Goal: Transaction & Acquisition: Register for event/course

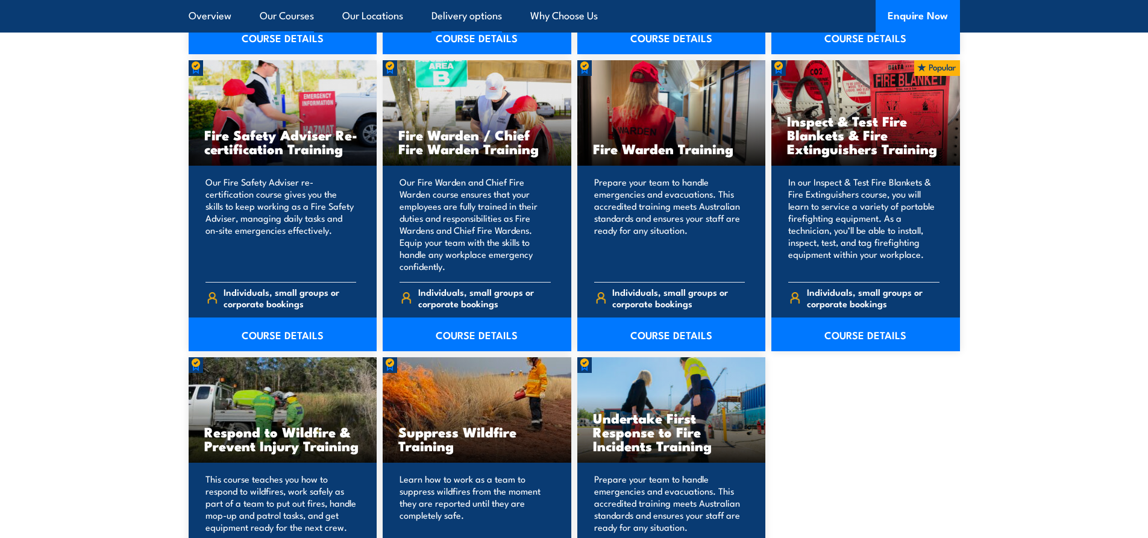
scroll to position [1567, 0]
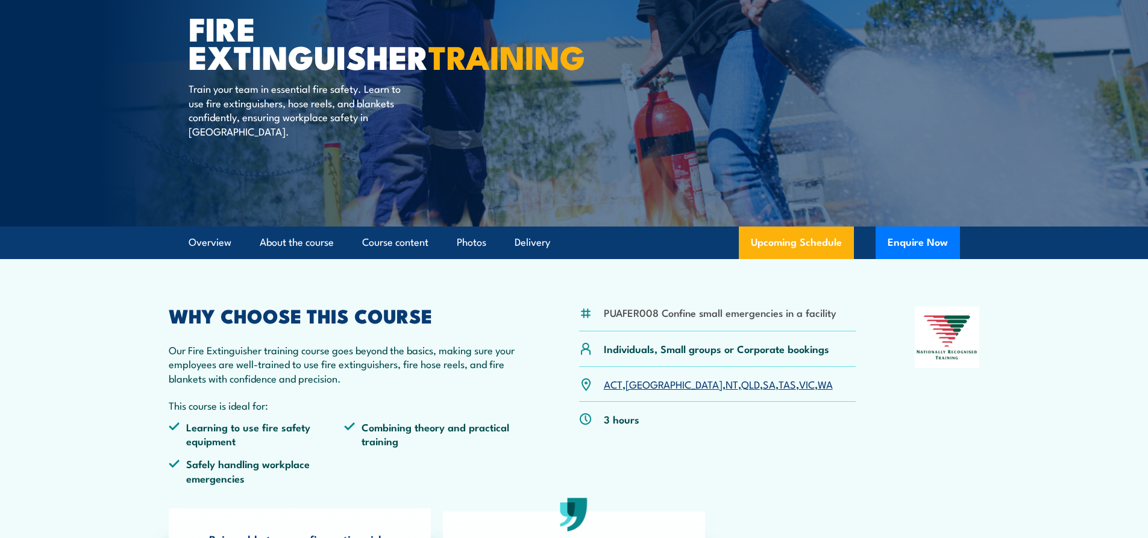
scroll to position [121, 0]
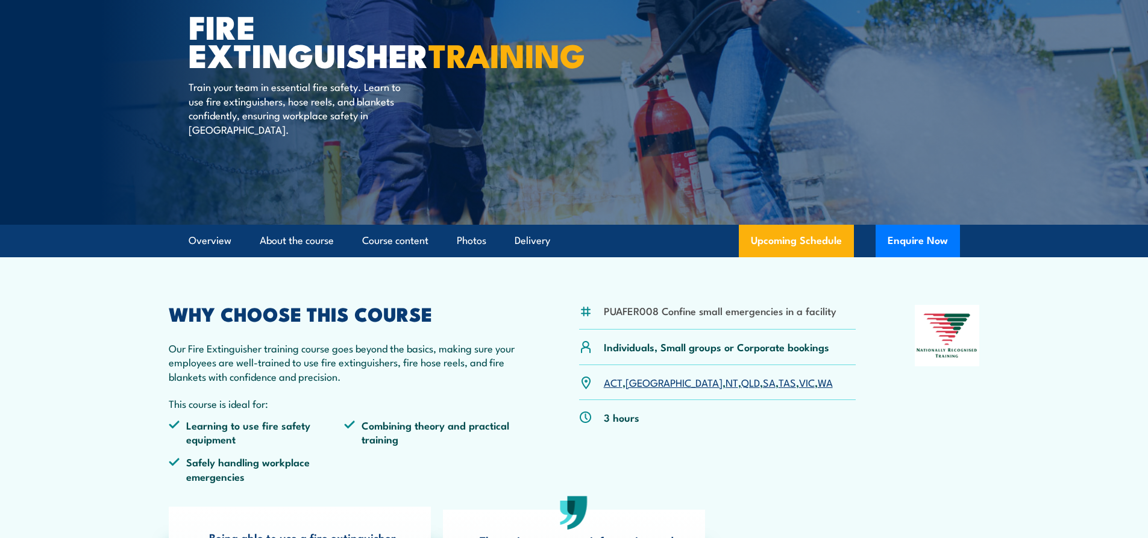
click at [763, 384] on link "SA" at bounding box center [769, 382] width 13 height 14
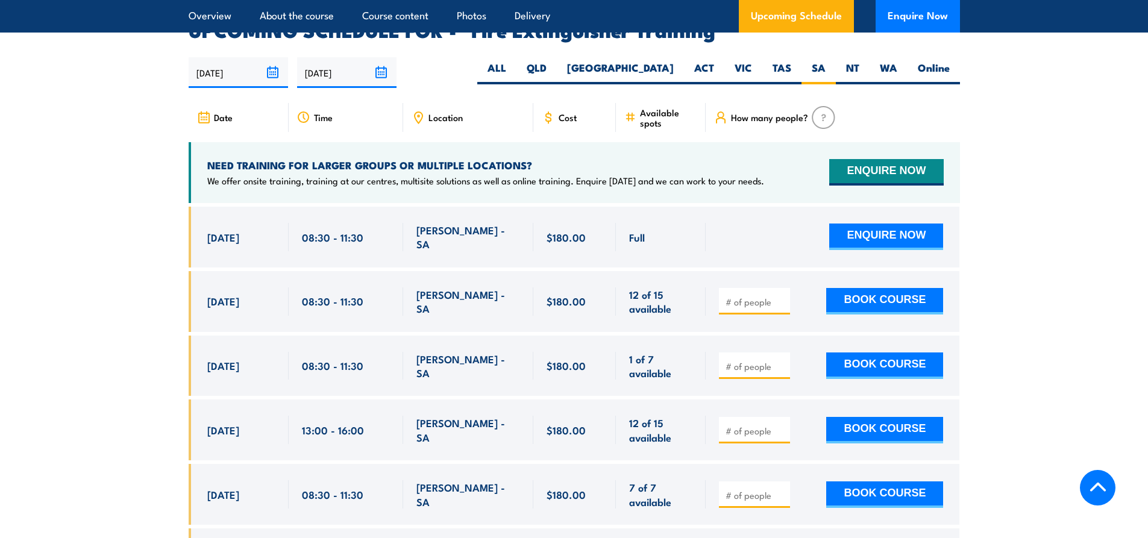
scroll to position [2023, 0]
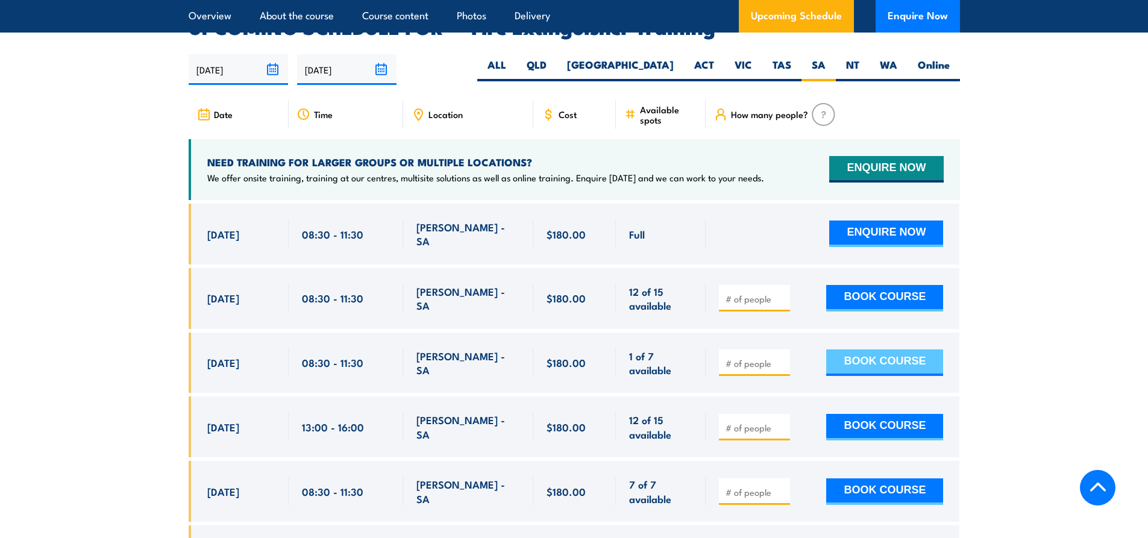
click at [893, 350] on button "BOOK COURSE" at bounding box center [884, 363] width 117 height 27
type input "1"
click at [910, 350] on button "BOOK COURSE" at bounding box center [884, 363] width 117 height 27
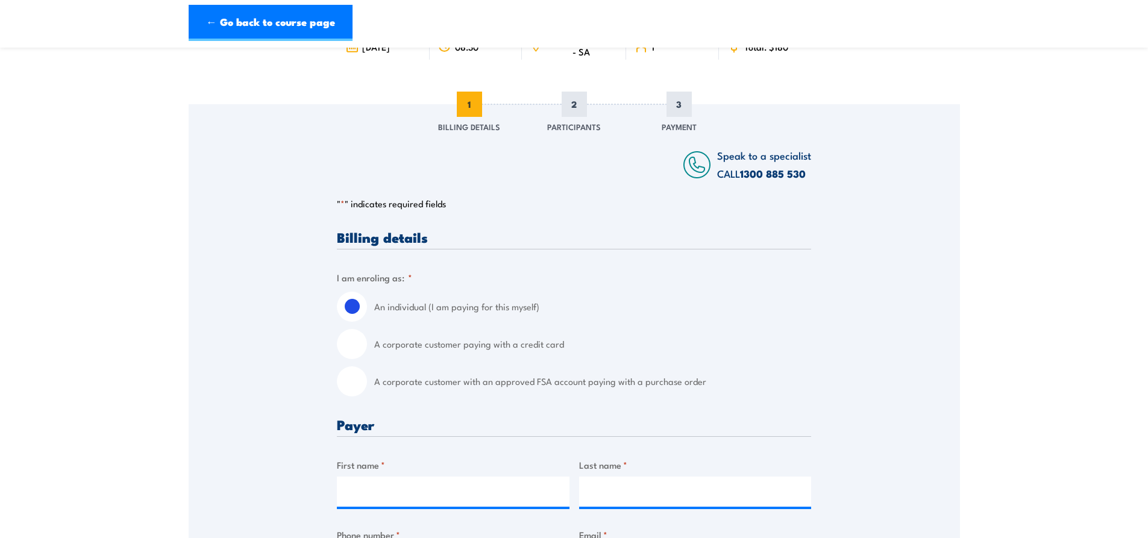
scroll to position [181, 0]
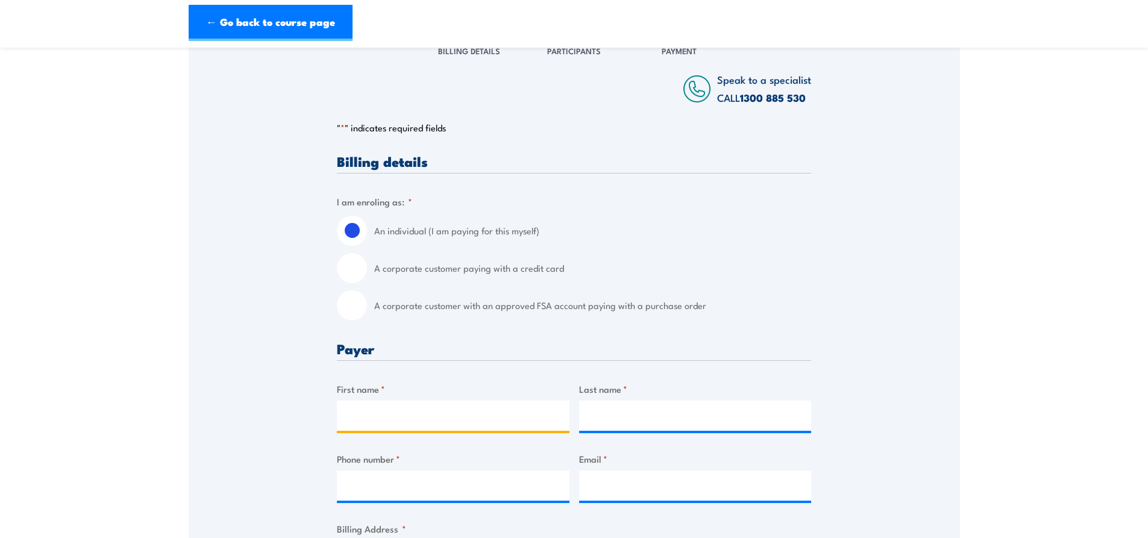
click at [377, 418] on input "First name *" at bounding box center [453, 416] width 233 height 30
type input "[PERSON_NAME]"
click at [609, 431] on div at bounding box center [695, 416] width 233 height 30
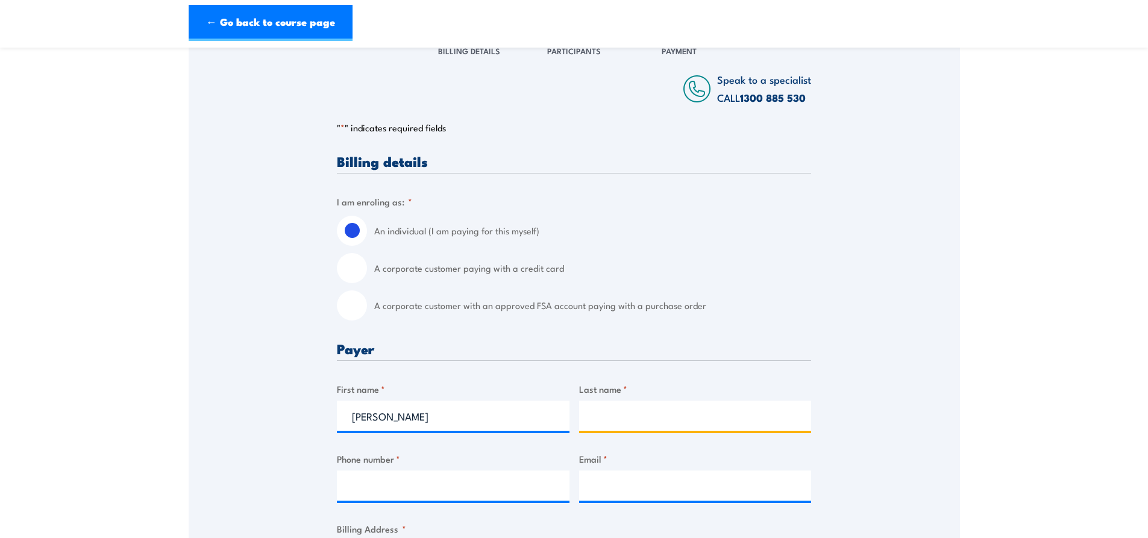
click at [627, 413] on input "Last name *" at bounding box center [695, 416] width 233 height 30
type input "singh"
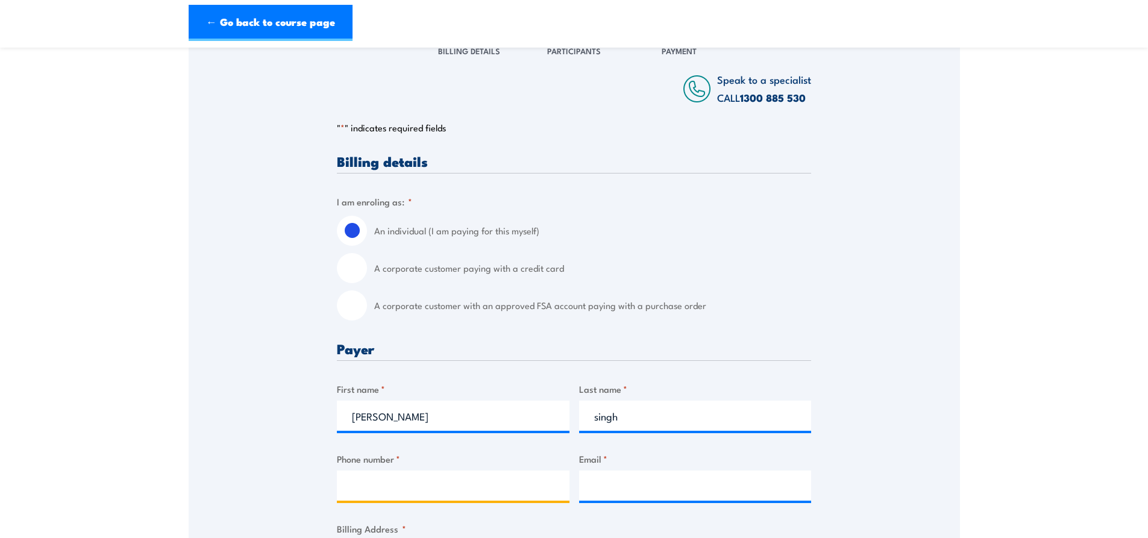
click at [406, 497] on input "Phone number *" at bounding box center [453, 486] width 233 height 30
type input "0449290047"
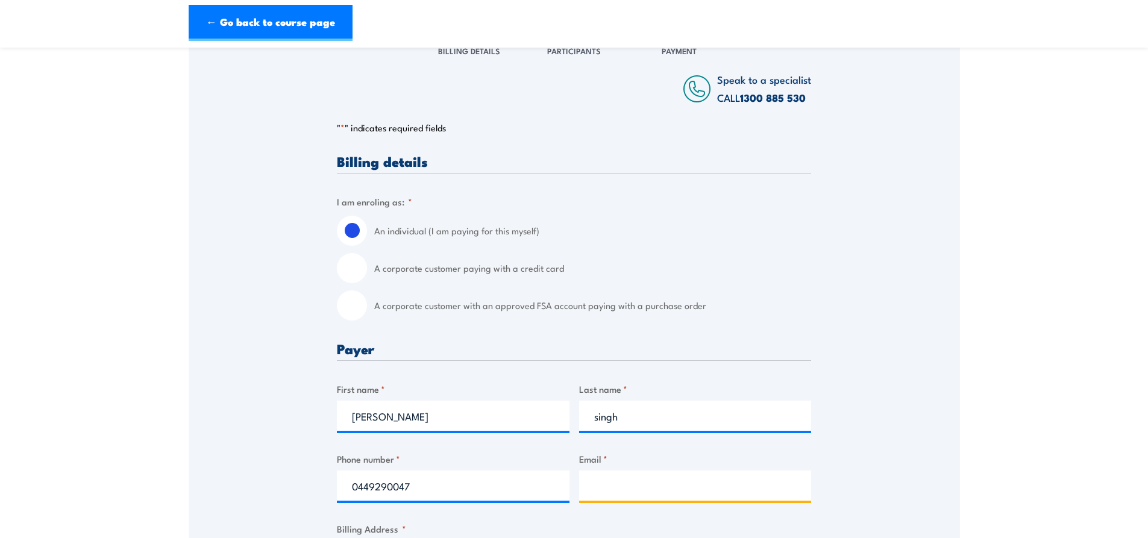
click at [665, 497] on input "Email *" at bounding box center [695, 486] width 233 height 30
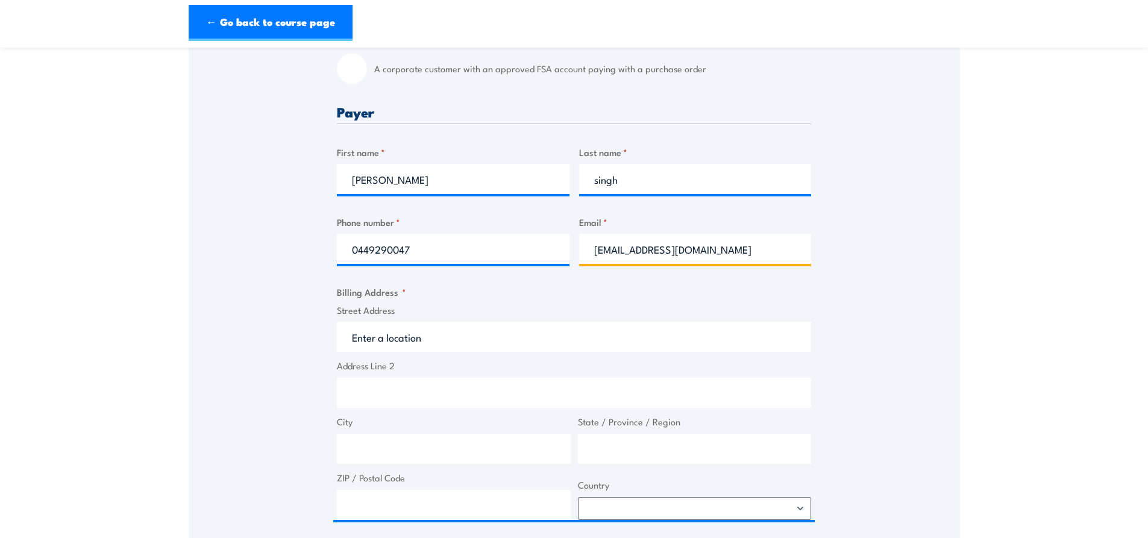
scroll to position [422, 0]
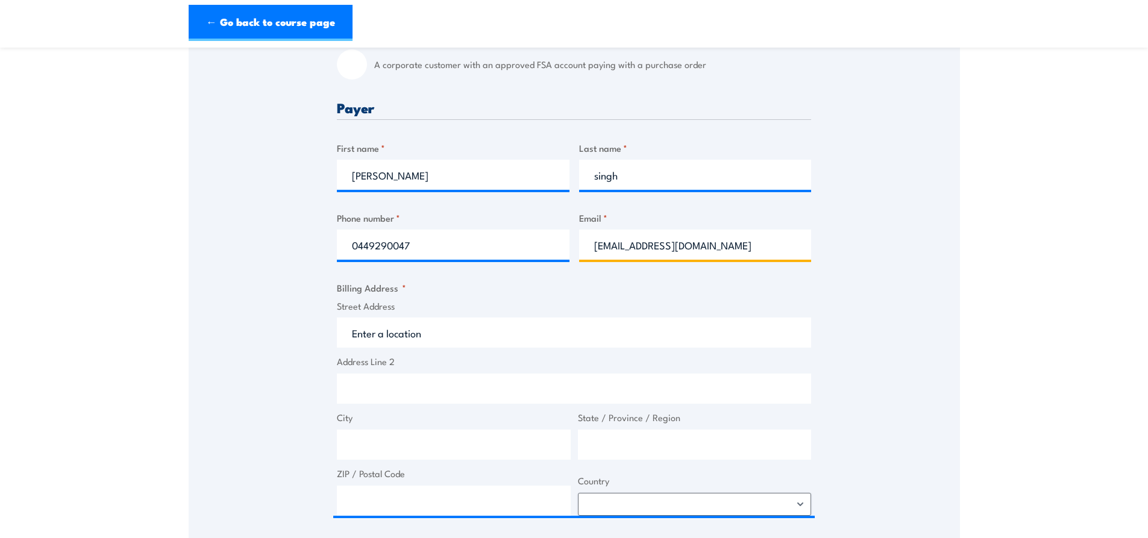
type input "[EMAIL_ADDRESS][DOMAIN_NAME]"
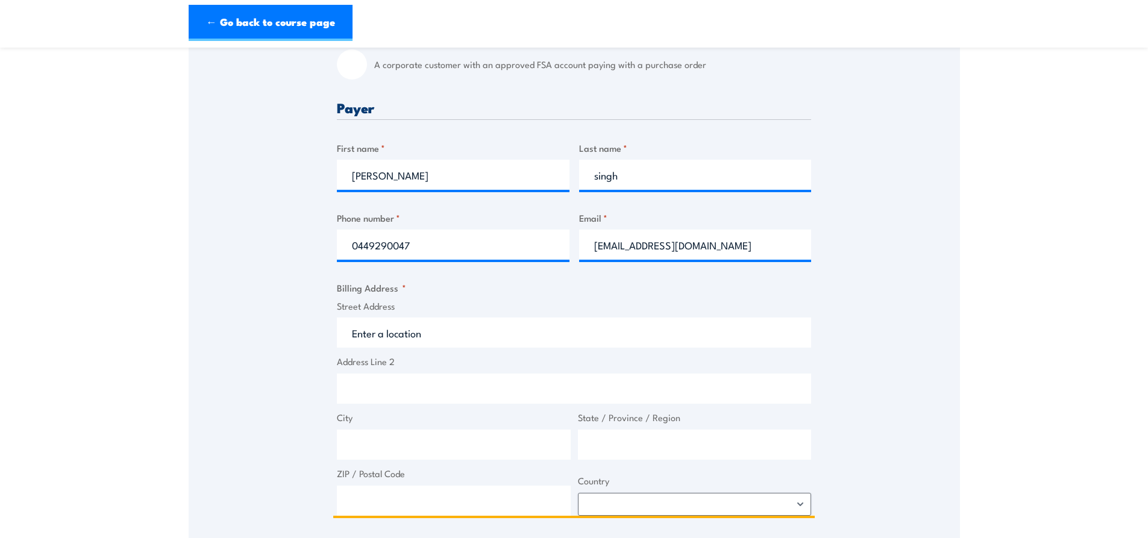
click at [427, 339] on input "Street Address" at bounding box center [574, 333] width 474 height 30
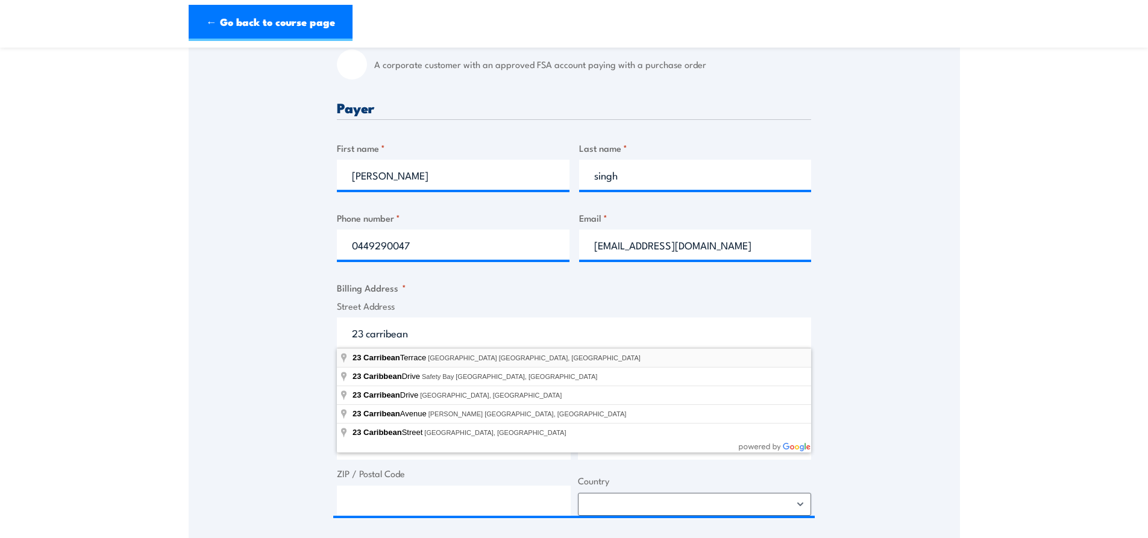
type input "[STREET_ADDRESS]"
type input "[GEOGRAPHIC_DATA]"
type input "5092"
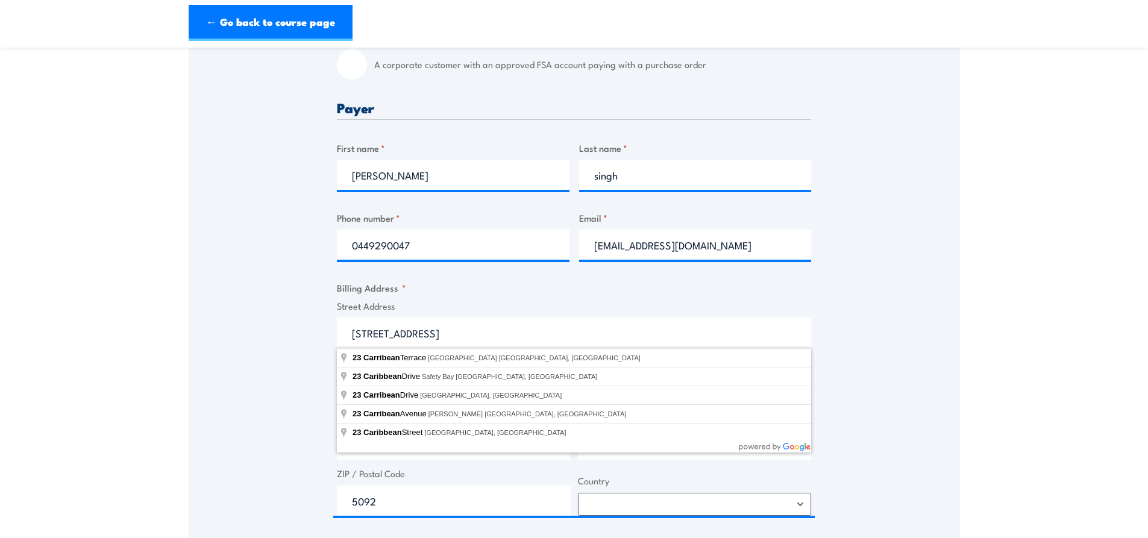
select select "[GEOGRAPHIC_DATA]"
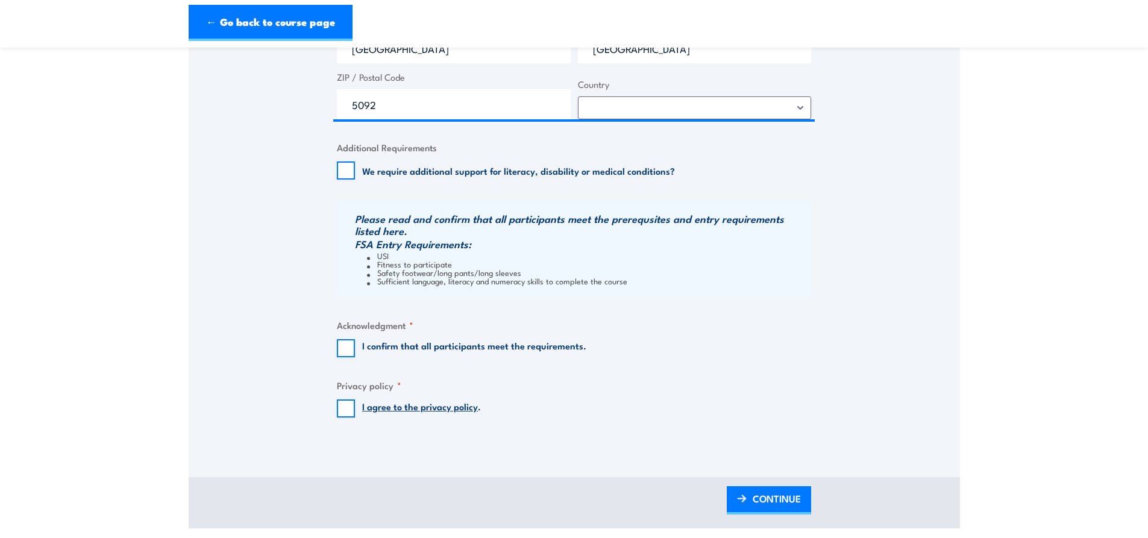
scroll to position [844, 0]
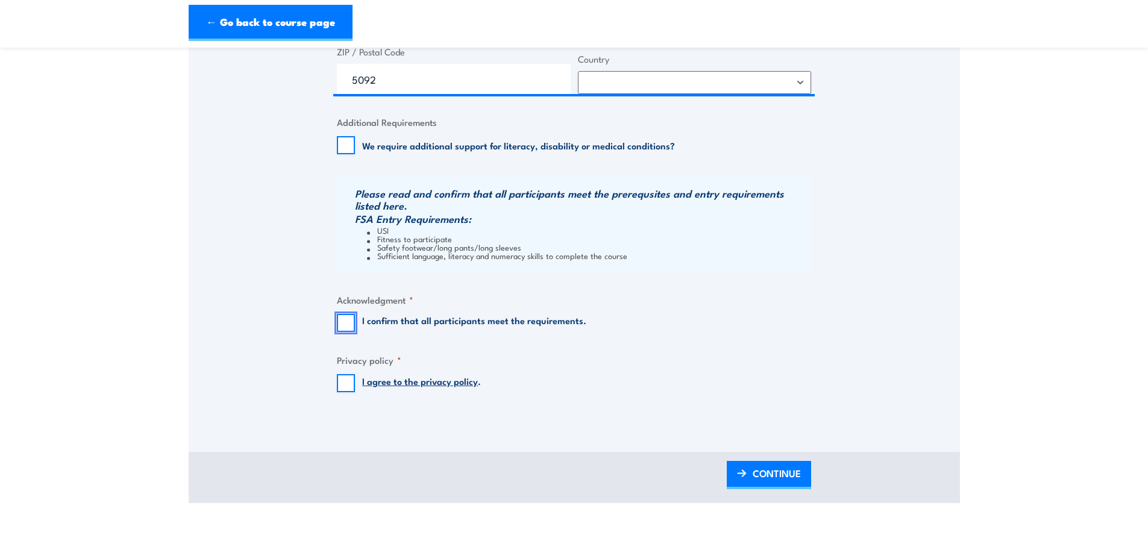
click at [339, 324] on input "I confirm that all participants meet the requirements." at bounding box center [346, 323] width 18 height 18
checkbox input "true"
click at [347, 380] on input "I agree to the privacy policy ." at bounding box center [346, 383] width 18 height 18
checkbox input "true"
drag, startPoint x: 755, startPoint y: 468, endPoint x: 864, endPoint y: 434, distance: 114.8
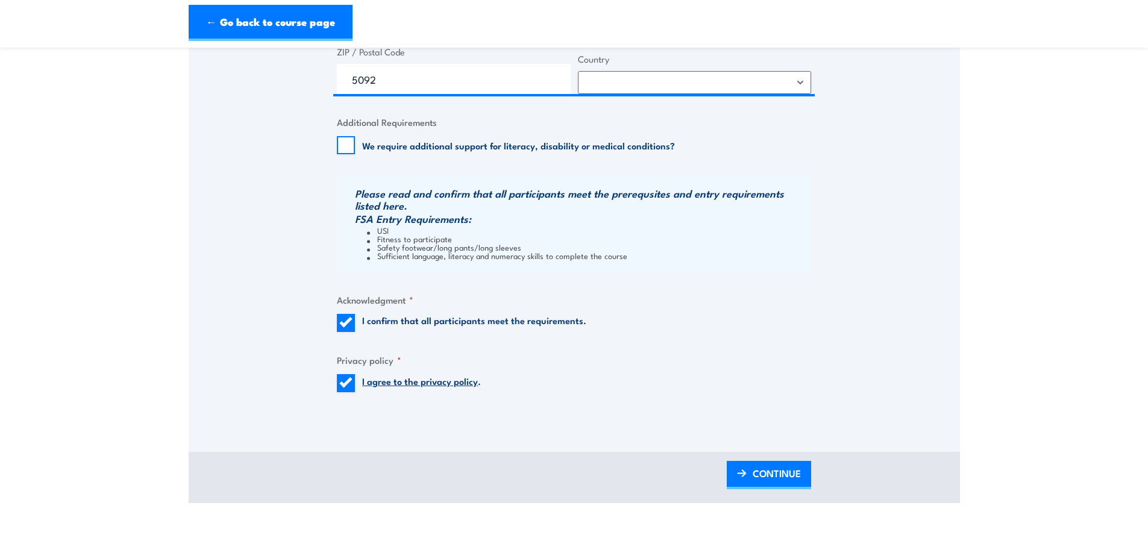
click at [756, 468] on span "CONTINUE" at bounding box center [777, 474] width 48 height 32
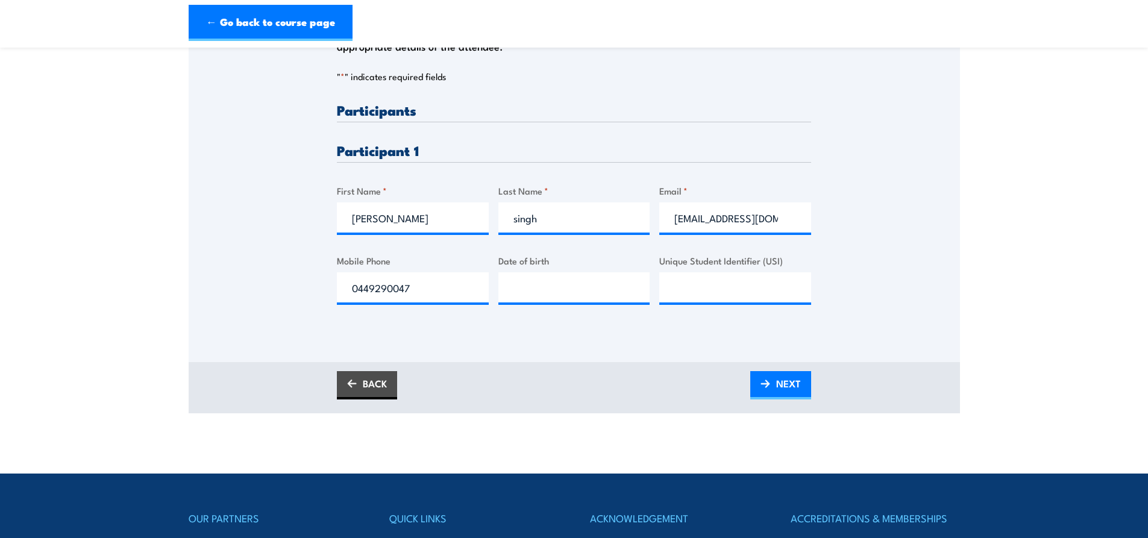
scroll to position [301, 0]
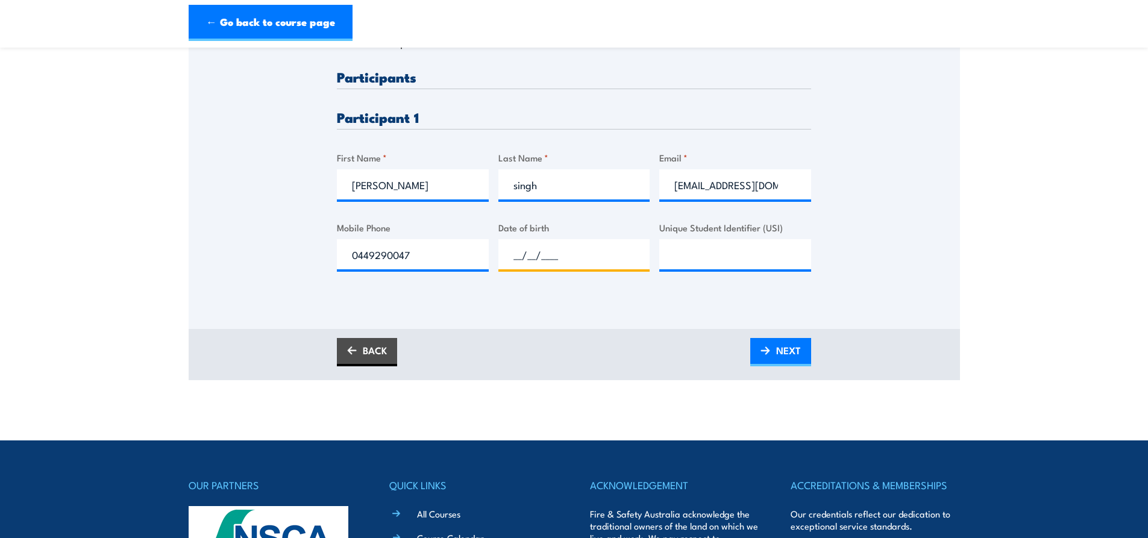
click at [526, 254] on input "__/__/____" at bounding box center [575, 254] width 152 height 30
type input "[DATE]"
click at [661, 250] on input "Unique Student Identifier (USI)" at bounding box center [736, 254] width 152 height 30
type input "57BG4CTKMW"
click at [794, 354] on span "NEXT" at bounding box center [788, 351] width 25 height 32
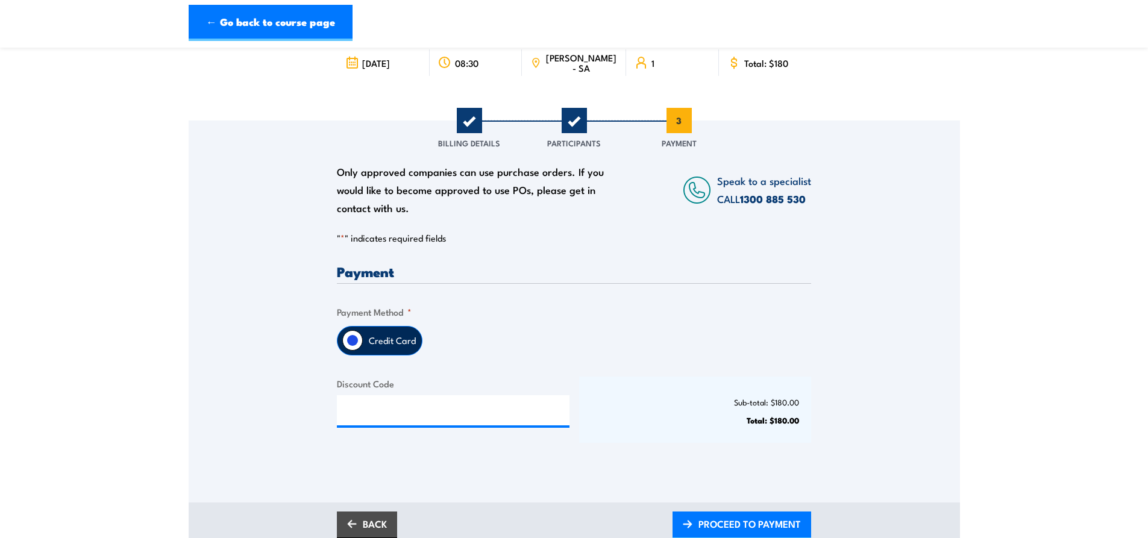
scroll to position [121, 0]
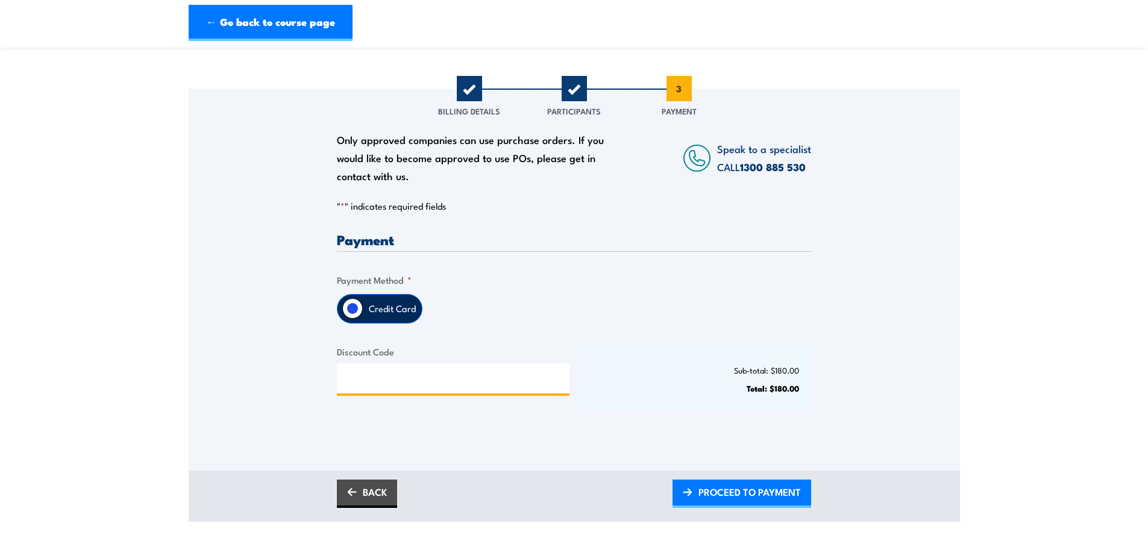
click at [355, 379] on input "Discount Code" at bounding box center [453, 379] width 233 height 30
click at [380, 303] on label "Credit Card" at bounding box center [392, 309] width 59 height 28
click at [363, 303] on input "Credit Card" at bounding box center [352, 308] width 20 height 20
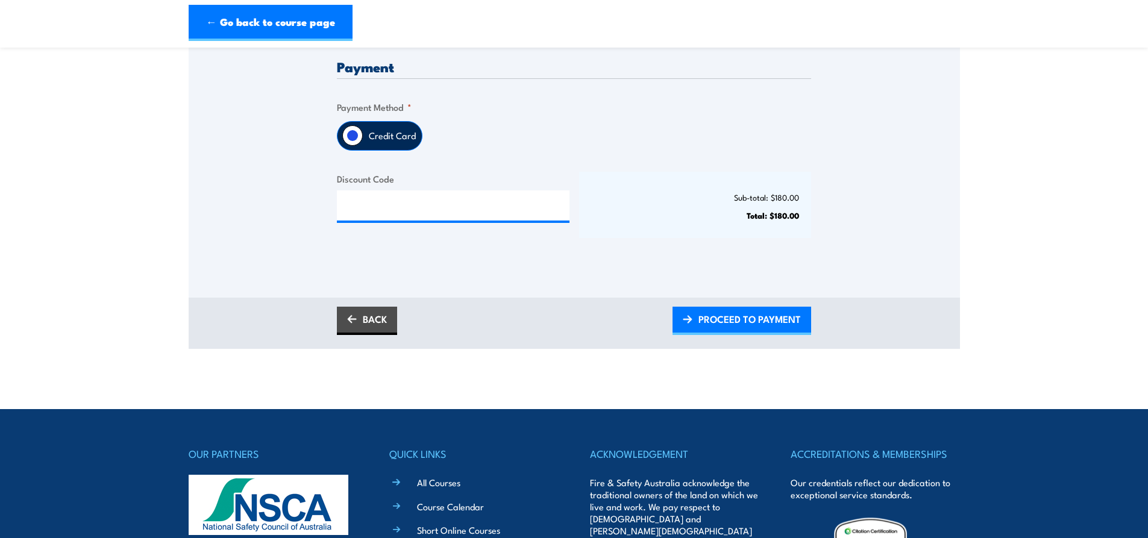
scroll to position [301, 0]
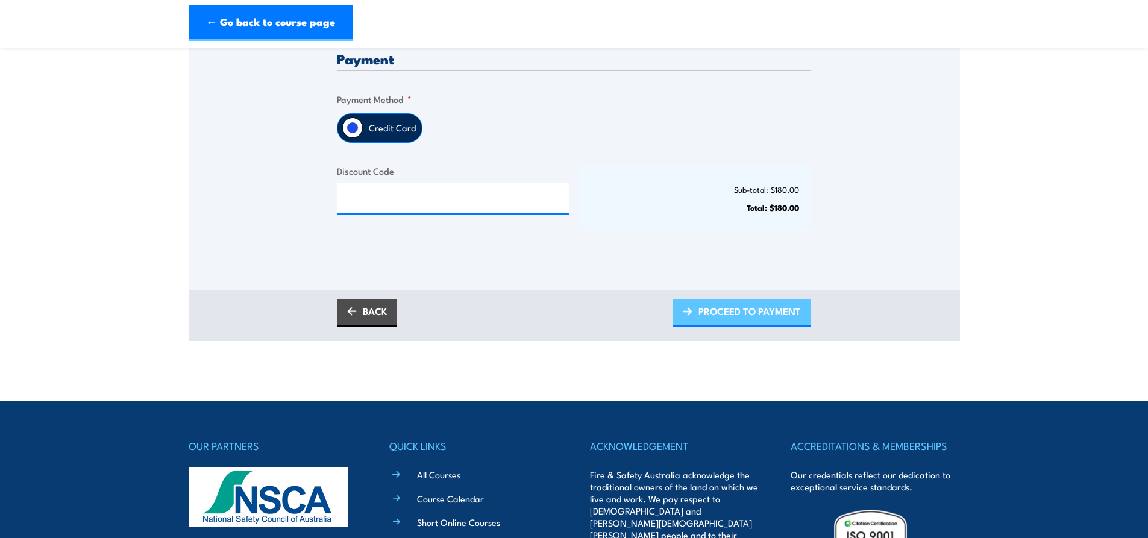
click at [775, 309] on span "PROCEED TO PAYMENT" at bounding box center [750, 311] width 102 height 32
